Goal: Task Accomplishment & Management: Manage account settings

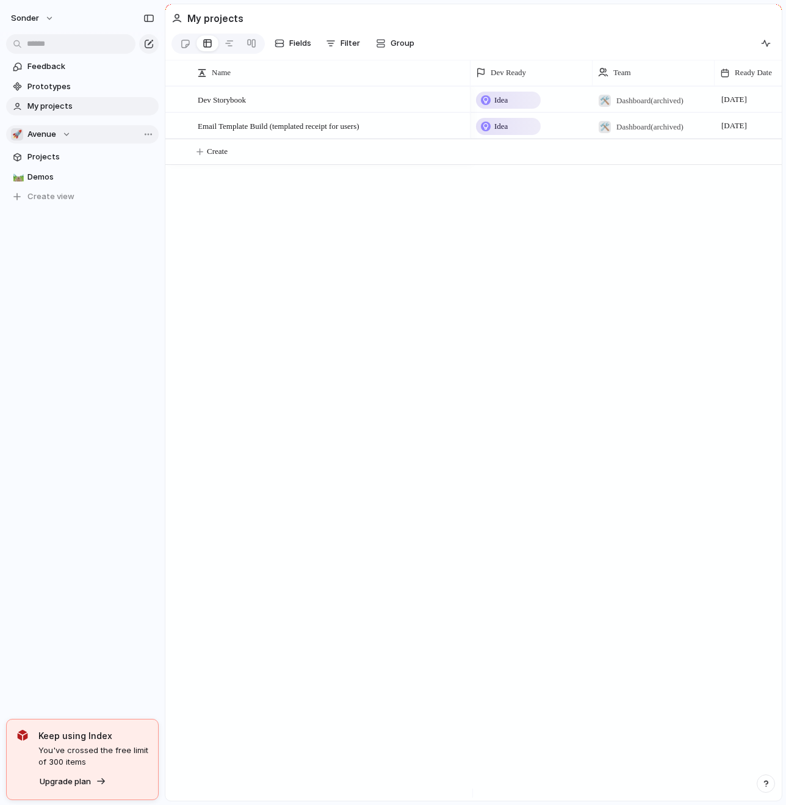
click at [56, 129] on div "🚀 Avenue" at bounding box center [41, 134] width 60 height 12
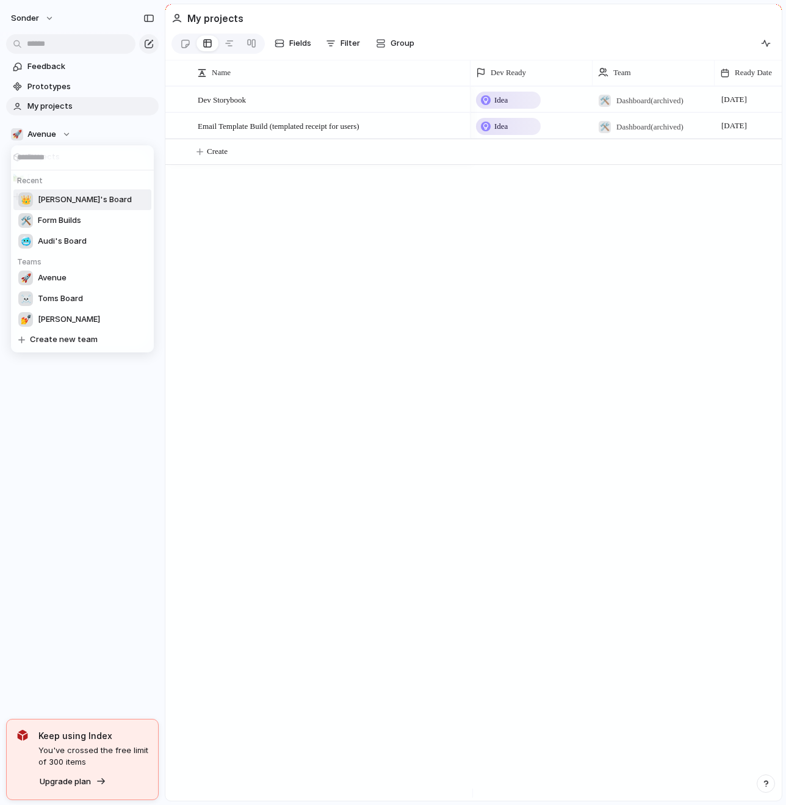
click at [54, 205] on span "[PERSON_NAME]'s Board" at bounding box center [85, 200] width 94 height 12
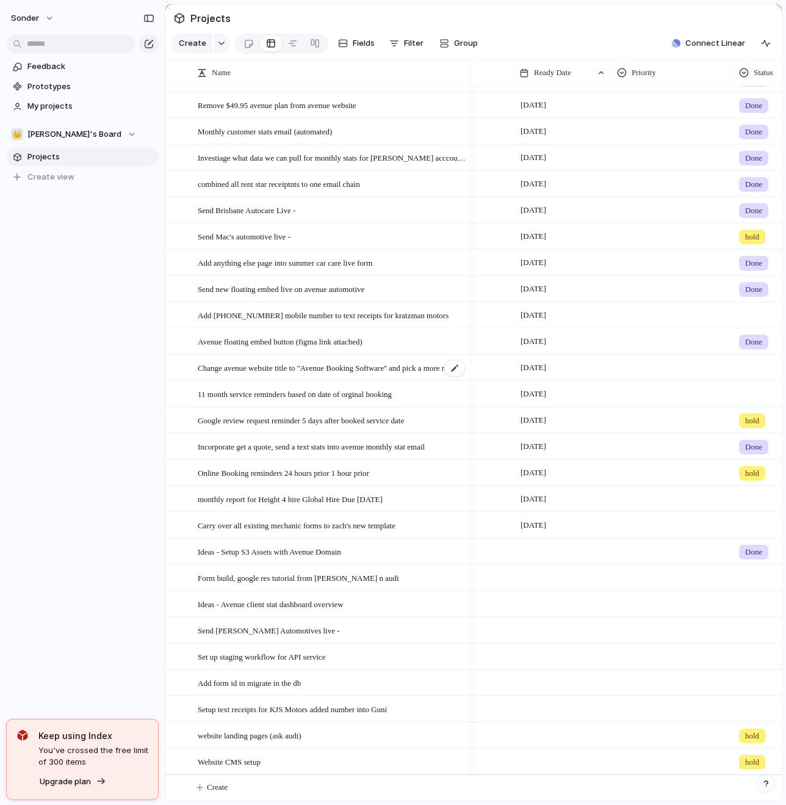
click at [401, 365] on span "Change avenue website title to ''Avenue Booking Software'' and pick a more rele…" at bounding box center [332, 367] width 269 height 14
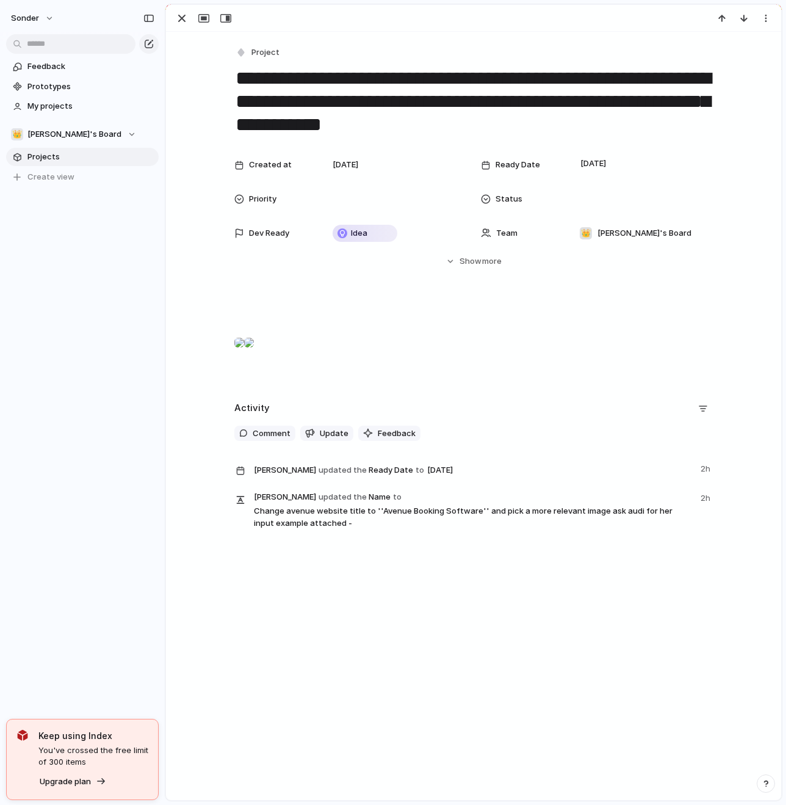
drag, startPoint x: 515, startPoint y: 79, endPoint x: 305, endPoint y: 103, distance: 211.3
click at [305, 103] on textarea "**********" at bounding box center [473, 101] width 479 height 73
click at [180, 16] on div "button" at bounding box center [182, 18] width 15 height 15
